Goal: Check status: Check status

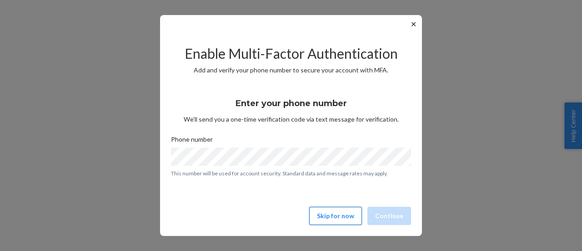
click at [334, 214] on button "Skip for now" at bounding box center [335, 216] width 53 height 18
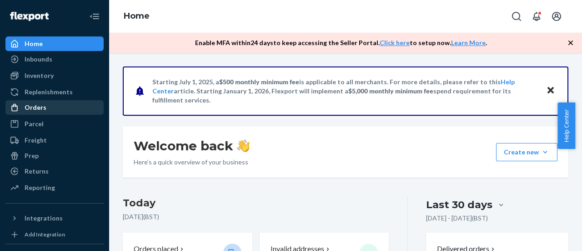
click at [64, 104] on div "Orders" at bounding box center [54, 107] width 96 height 13
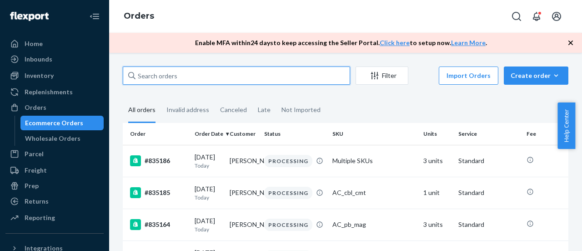
click at [198, 77] on input "text" at bounding box center [236, 75] width 227 height 18
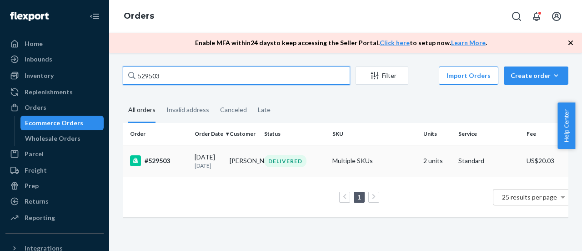
type input "529503"
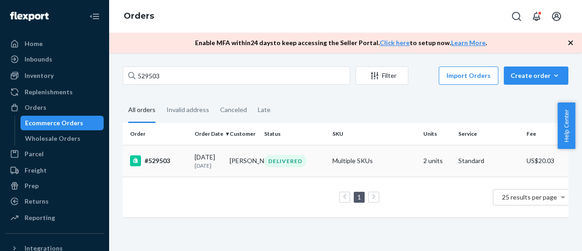
click at [181, 159] on div "#529503" at bounding box center [158, 160] width 57 height 11
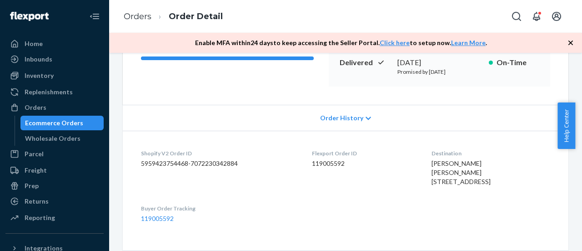
scroll to position [141, 0]
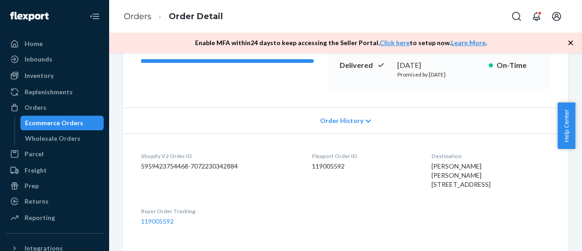
click at [581, 125] on div "Help Center" at bounding box center [570, 125] width 25 height 46
drag, startPoint x: 580, startPoint y: 124, endPoint x: 577, endPoint y: 140, distance: 16.3
click at [577, 140] on div "Help Center" at bounding box center [570, 125] width 25 height 46
drag, startPoint x: 579, startPoint y: 137, endPoint x: 576, endPoint y: 157, distance: 20.2
click at [576, 157] on body "Home Inbounds Shipping Plans Problems Inventory Products Replenishments Orders …" at bounding box center [291, 125] width 582 height 251
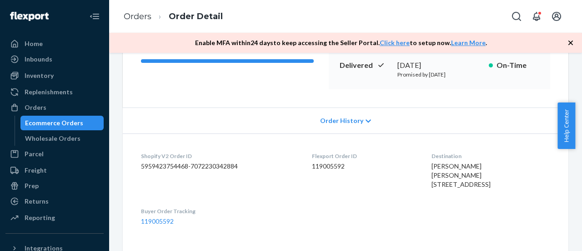
click at [547, 191] on dl "Shopify V2 Order ID 5959423754468-7072230342884 Flexport Order ID 119005592 Des…" at bounding box center [346, 188] width 446 height 111
drag, startPoint x: 578, startPoint y: 136, endPoint x: 582, endPoint y: 188, distance: 52.0
click at [582, 188] on body "Home Inbounds Shipping Plans Problems Inventory Products Replenishments Orders …" at bounding box center [291, 125] width 582 height 251
click at [545, 193] on dl "Shopify V2 Order ID 5959423754468-7072230342884 Flexport Order ID 119005592 Des…" at bounding box center [346, 188] width 446 height 111
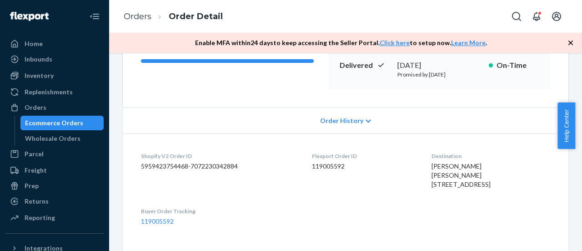
click at [545, 193] on dl "Shopify V2 Order ID 5959423754468-7072230342884 Flexport Order ID 119005592 Des…" at bounding box center [346, 188] width 446 height 111
drag, startPoint x: 581, startPoint y: 145, endPoint x: 581, endPoint y: 173, distance: 28.2
click at [581, 173] on body "Home Inbounds Shipping Plans Problems Inventory Products Replenishments Orders …" at bounding box center [291, 125] width 582 height 251
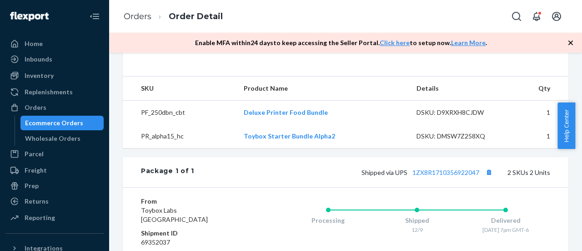
scroll to position [323, 0]
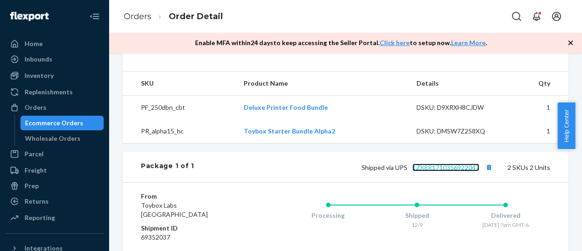
click at [440, 171] on link "1ZX8R1710356922047" at bounding box center [446, 167] width 67 height 8
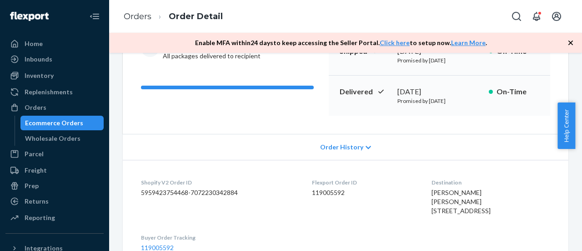
scroll to position [118, 0]
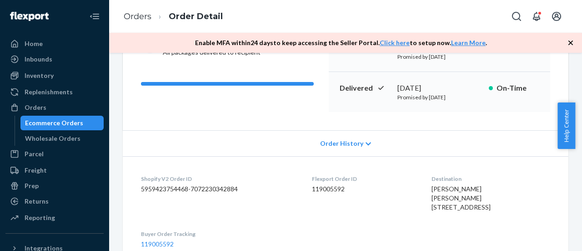
drag, startPoint x: 419, startPoint y: 198, endPoint x: 451, endPoint y: 227, distance: 43.1
click at [451, 227] on dl "Shopify V2 Order ID 5959423754468-7072230342884 Flexport Order ID 119005592 Des…" at bounding box center [346, 211] width 446 height 111
copy span "[PERSON_NAME] [STREET_ADDRESS]"
